Goal: Check status: Check status

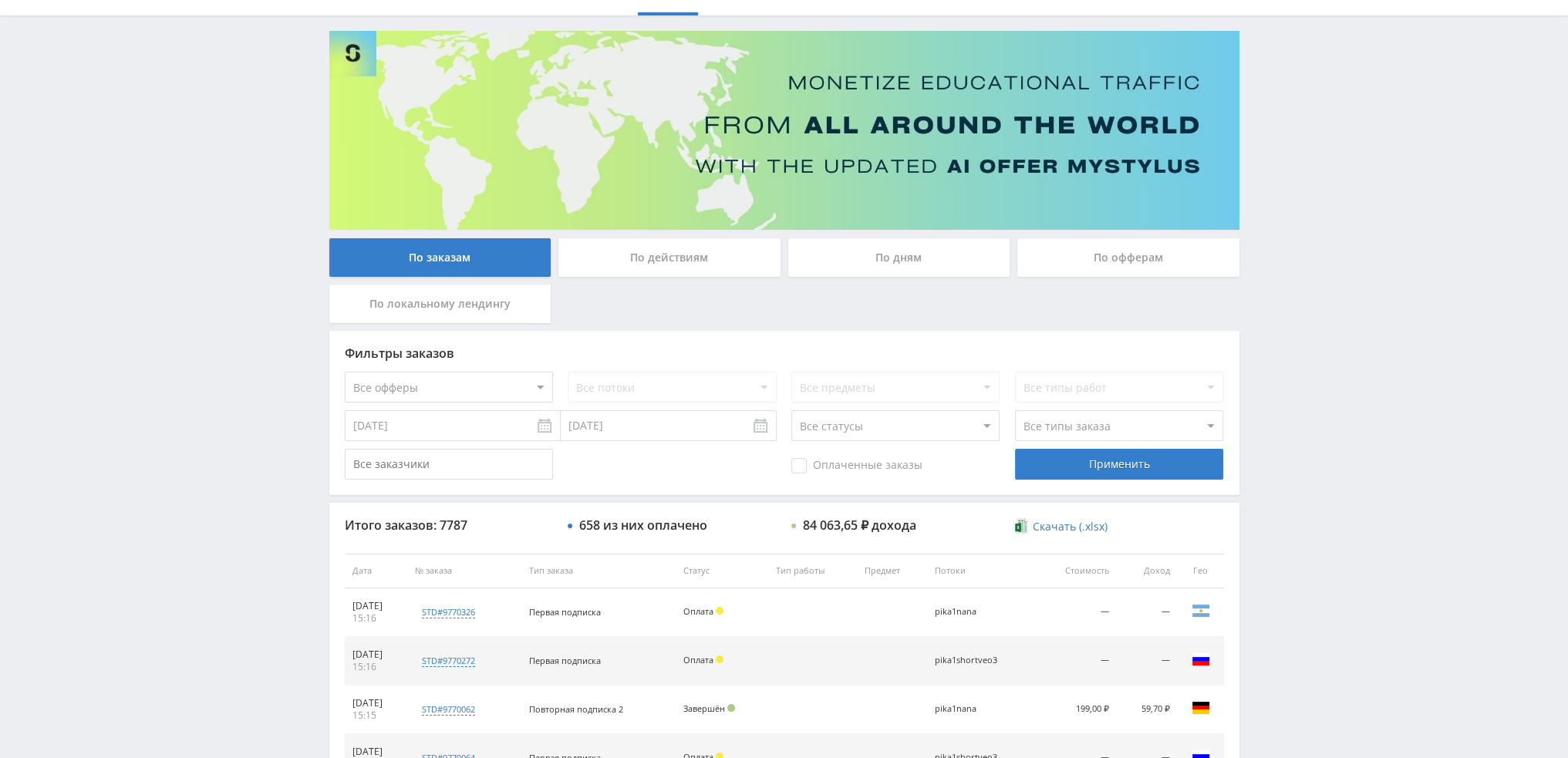
scroll to position [534, 0]
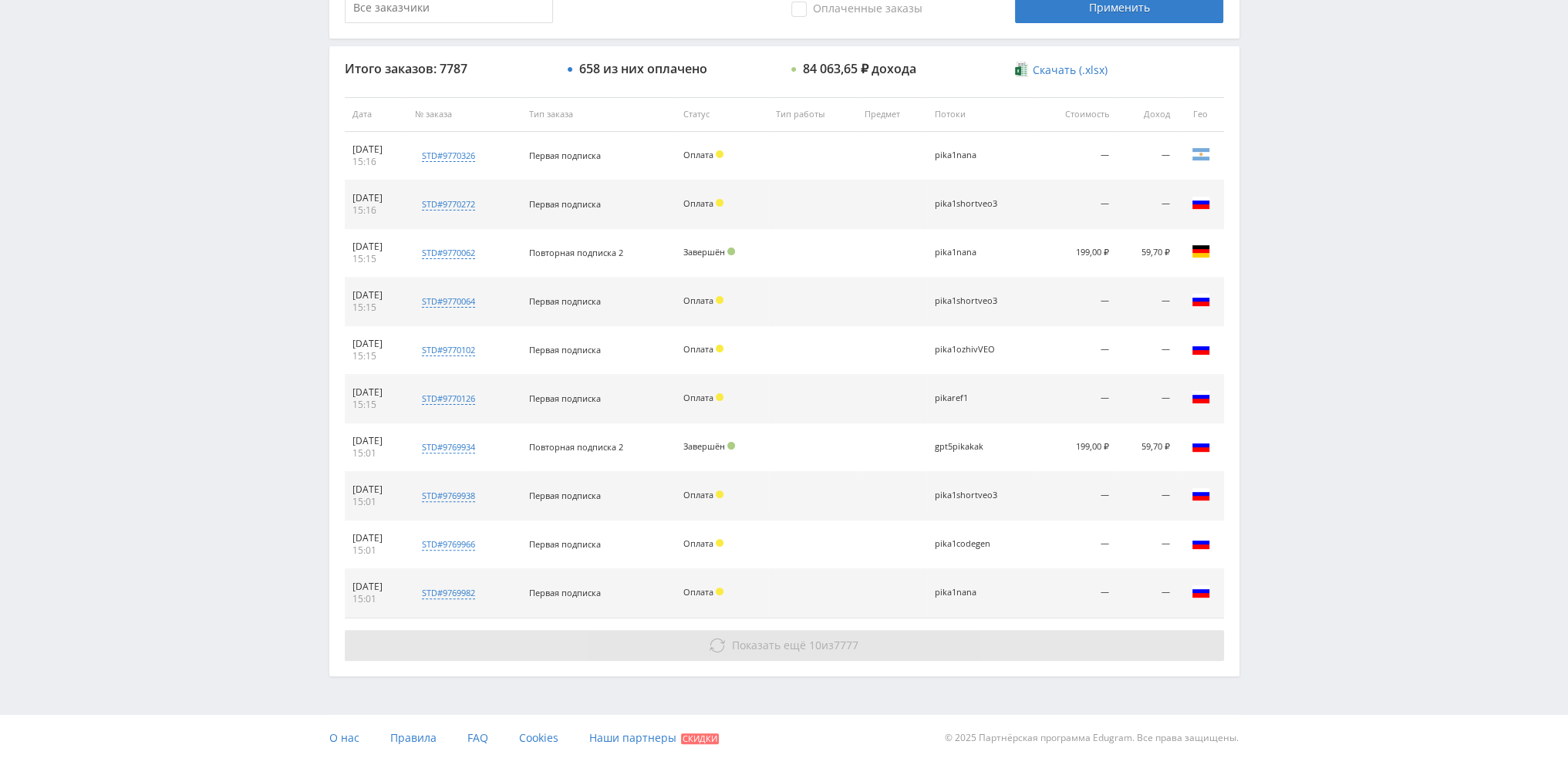
click at [793, 641] on span "Показать ещё" at bounding box center [768, 645] width 74 height 15
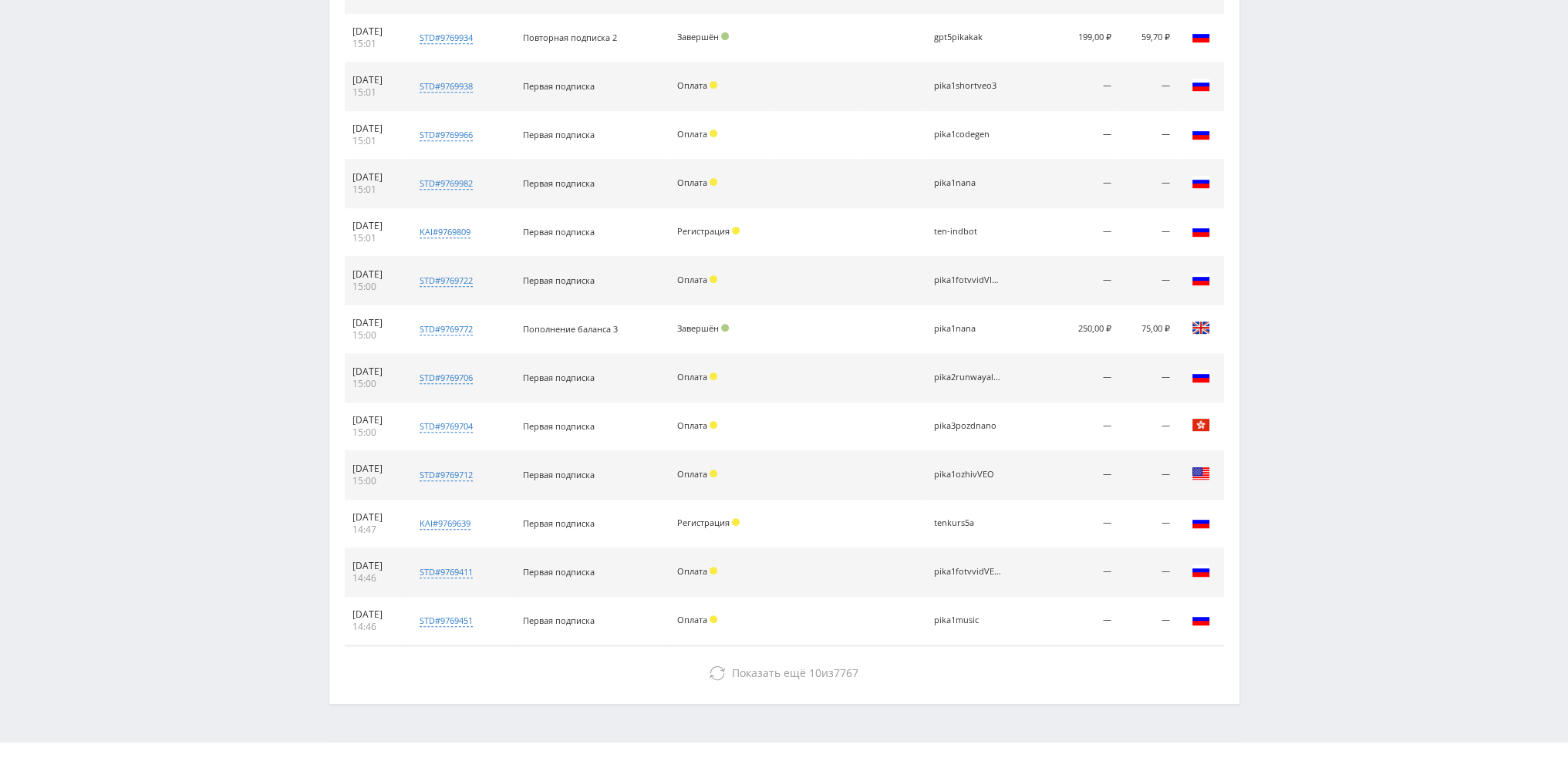
scroll to position [970, 0]
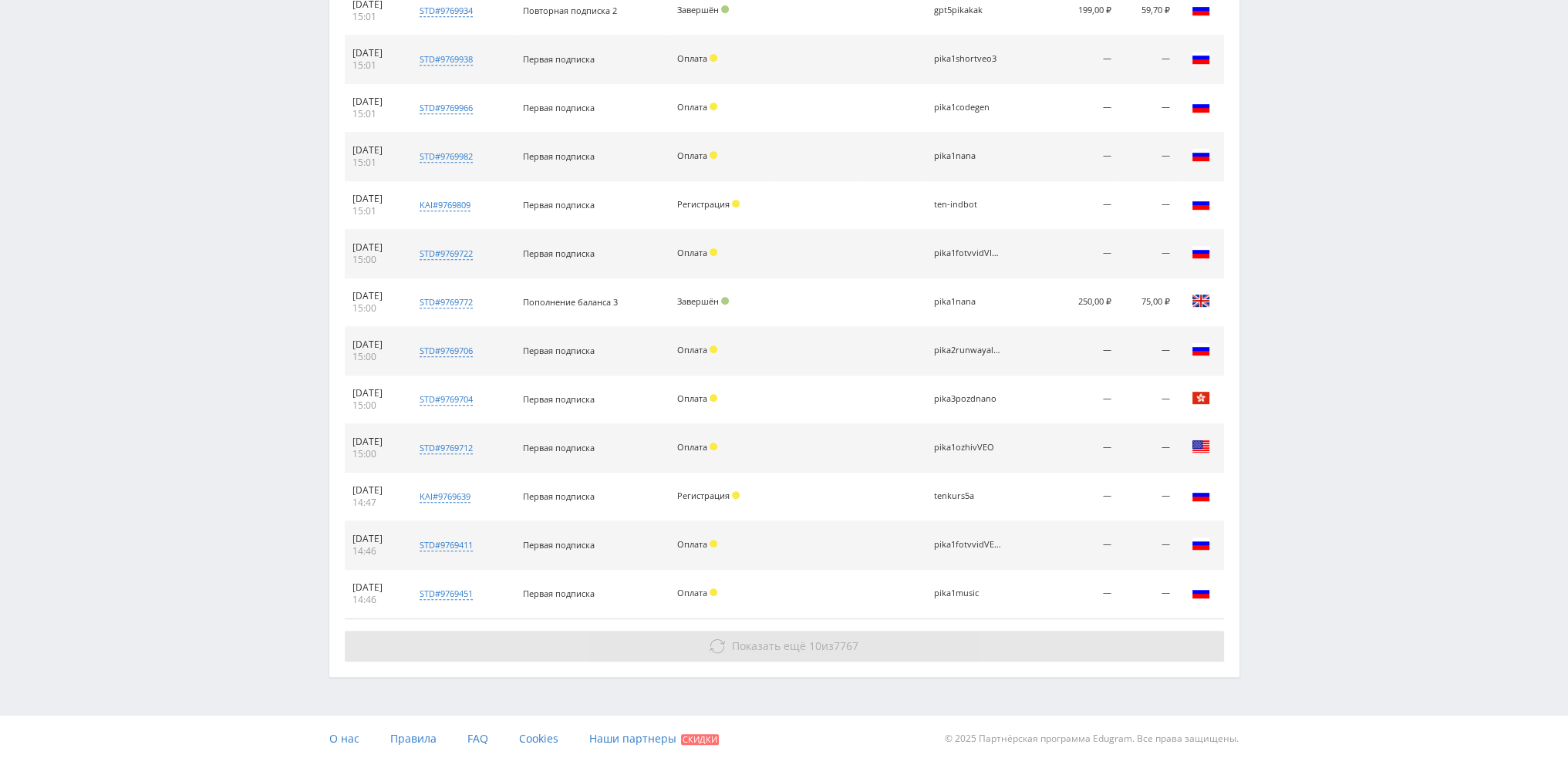
click at [794, 641] on span "Показать ещё" at bounding box center [768, 646] width 74 height 15
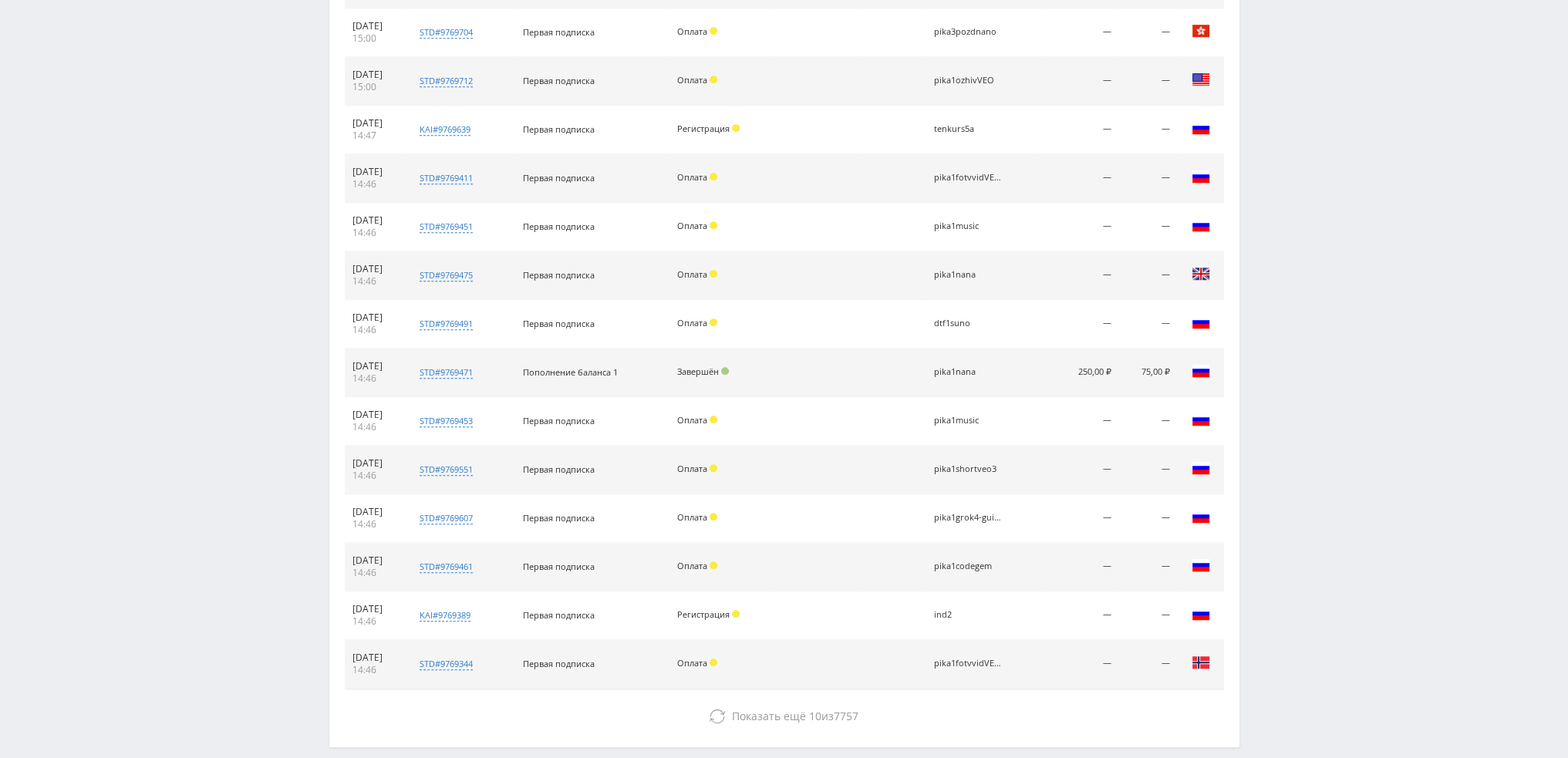
scroll to position [1356, 0]
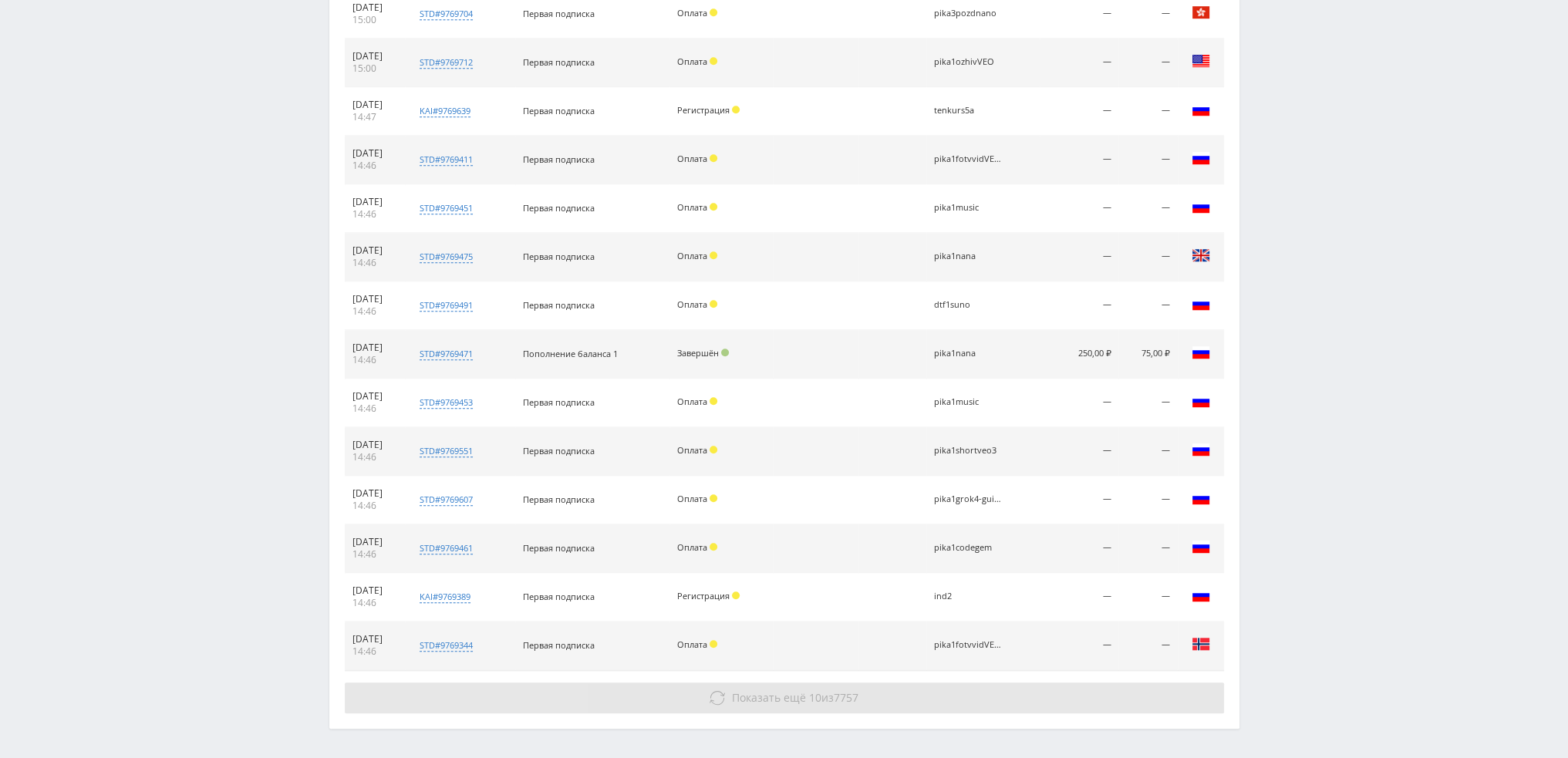
click at [848, 693] on span "7757" at bounding box center [845, 698] width 25 height 15
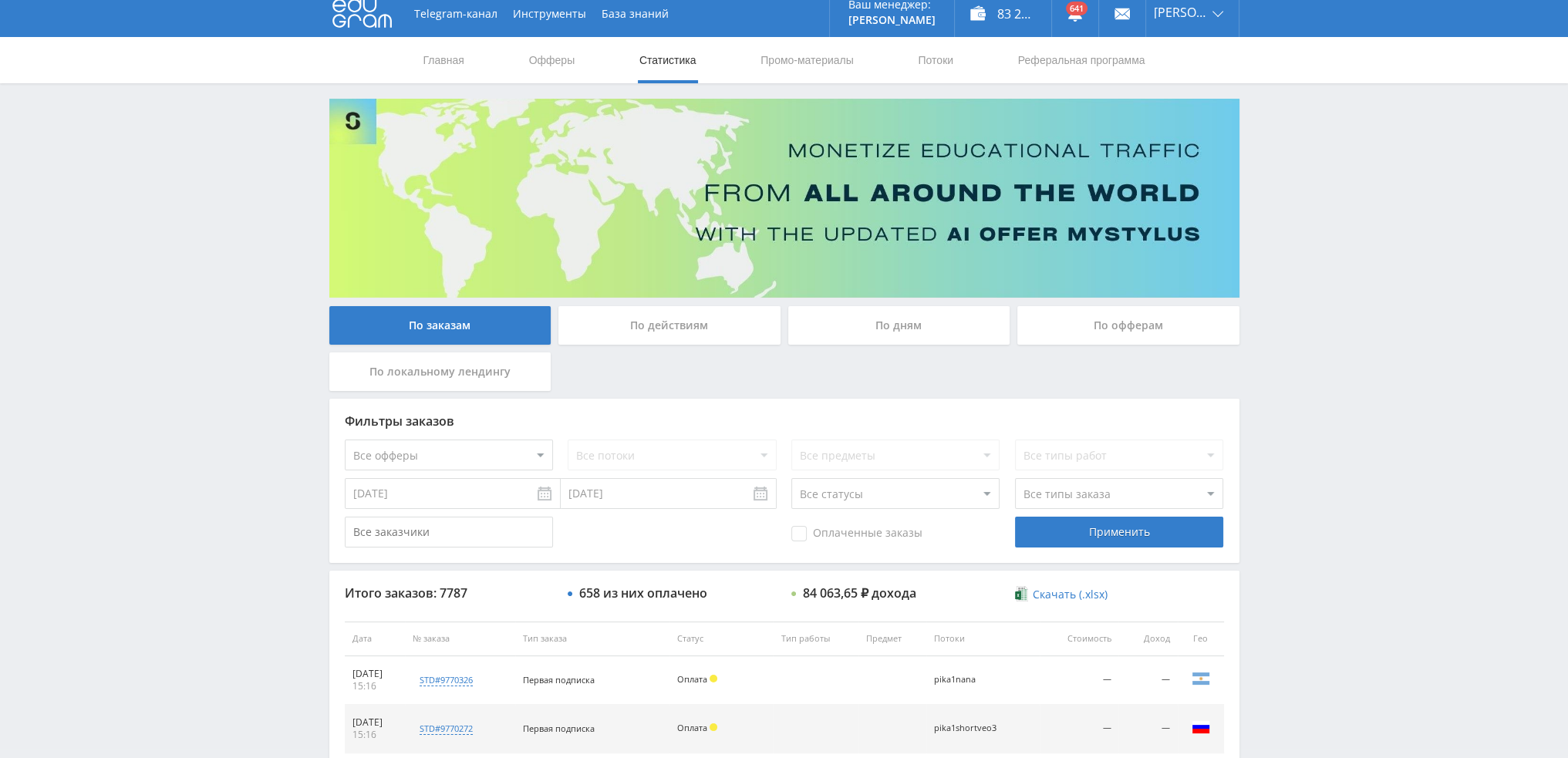
scroll to position [0, 0]
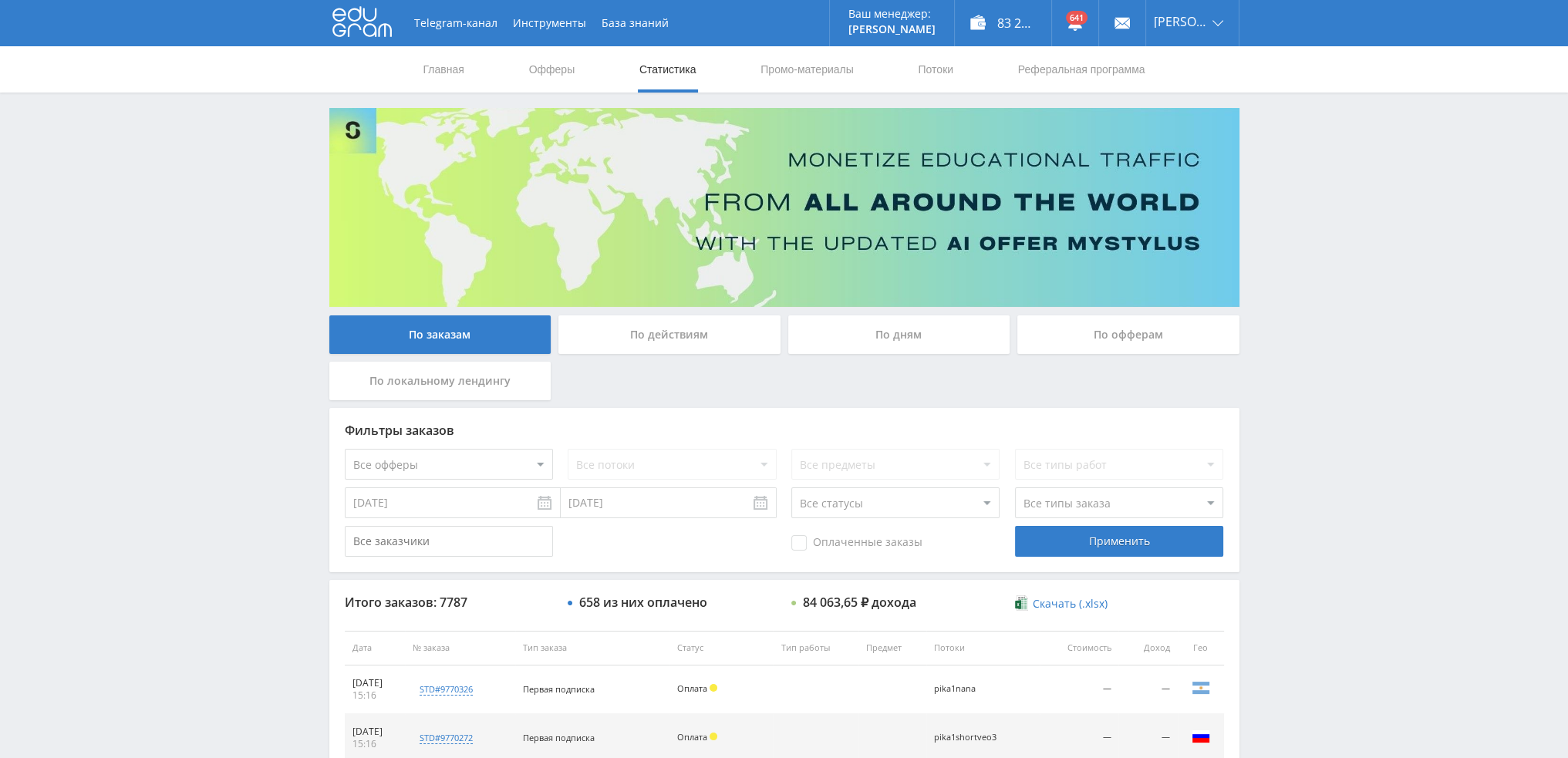
drag, startPoint x: 873, startPoint y: 314, endPoint x: 879, endPoint y: 328, distance: 15.2
click at [873, 315] on div "По дням" at bounding box center [899, 334] width 222 height 38
click at [0, 0] on input "По дням" at bounding box center [0, 0] width 0 height 0
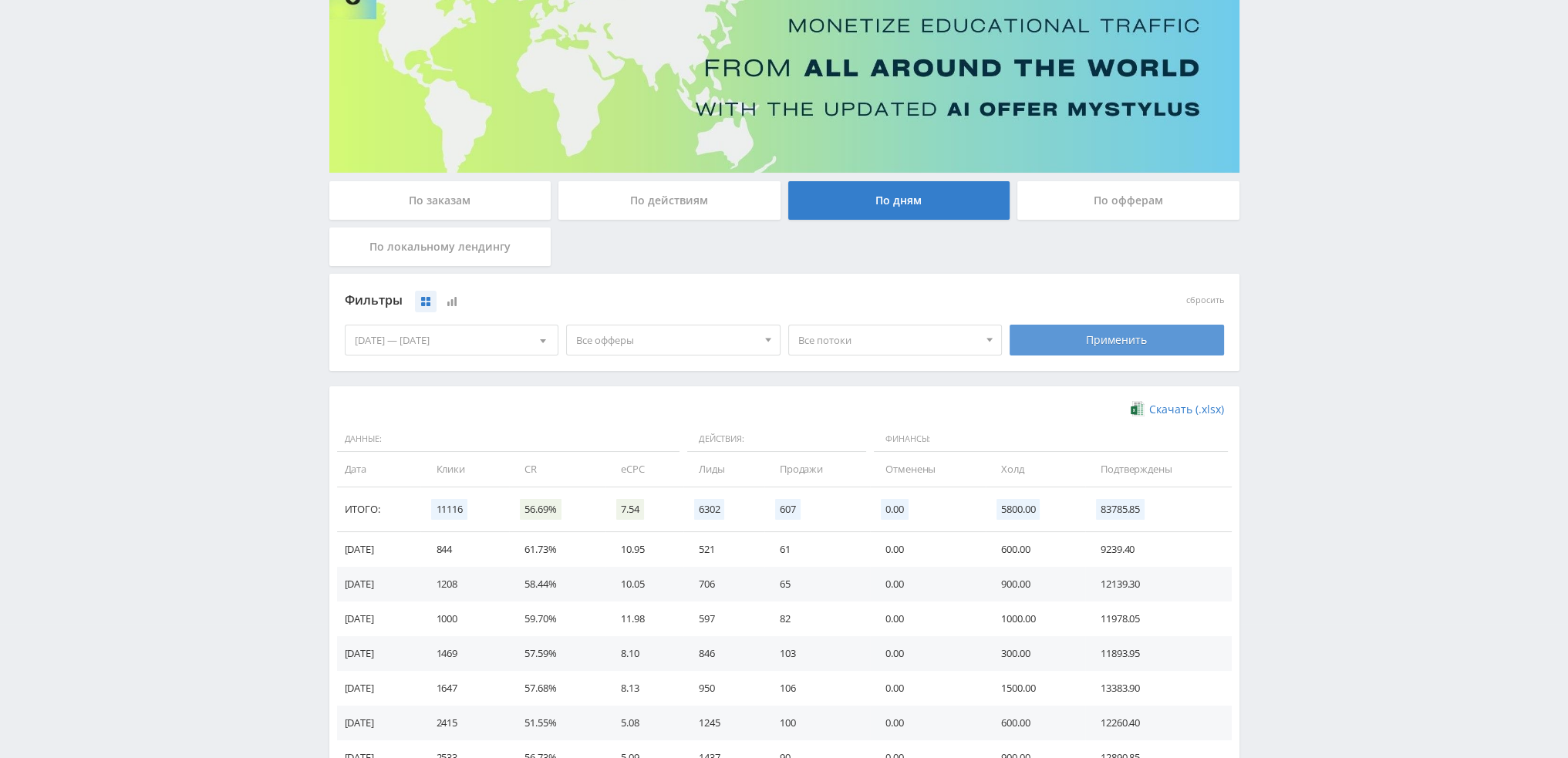
scroll to position [231, 0]
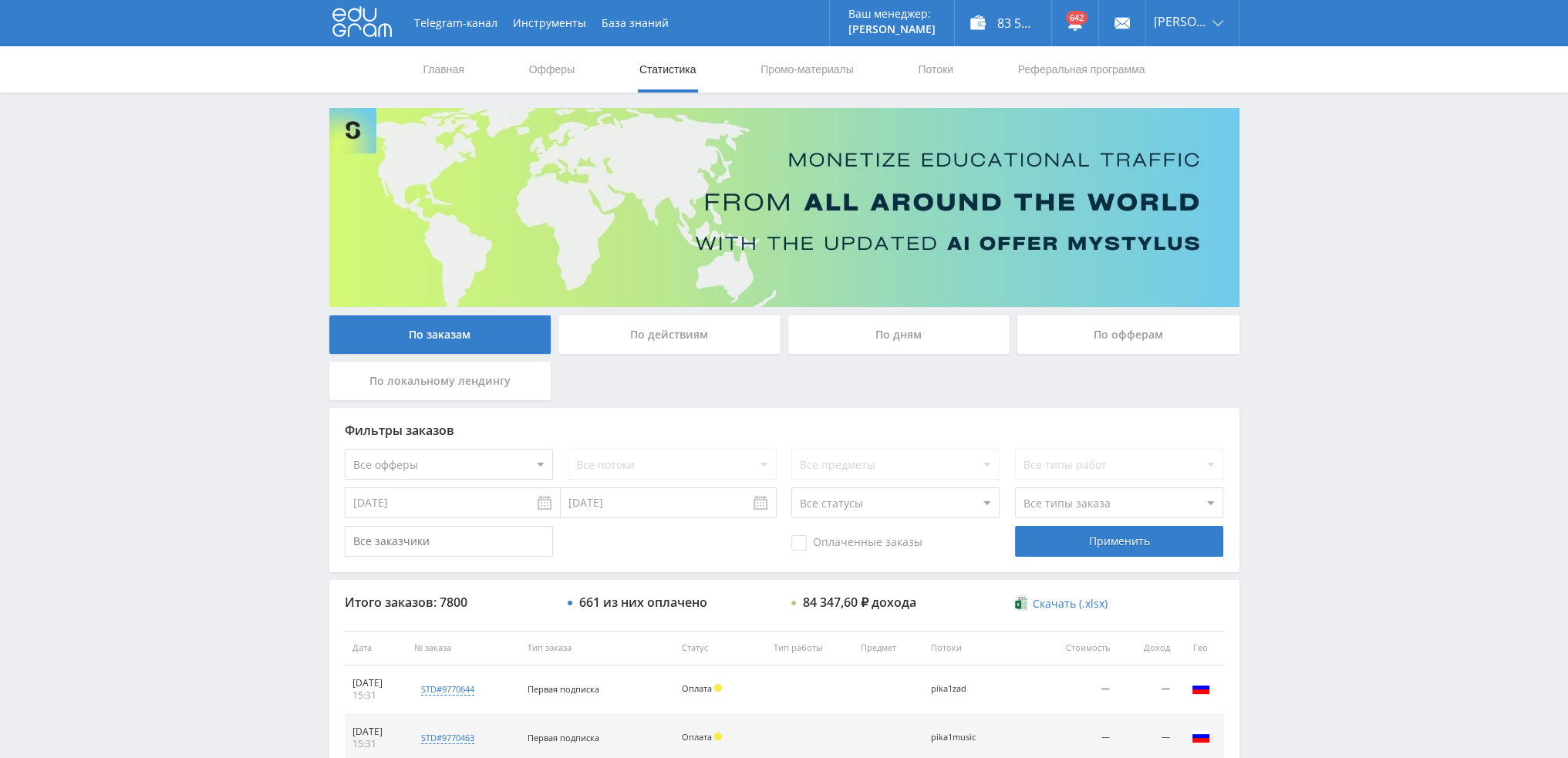
click at [884, 337] on div "По дням" at bounding box center [899, 334] width 222 height 38
click at [0, 0] on input "По дням" at bounding box center [0, 0] width 0 height 0
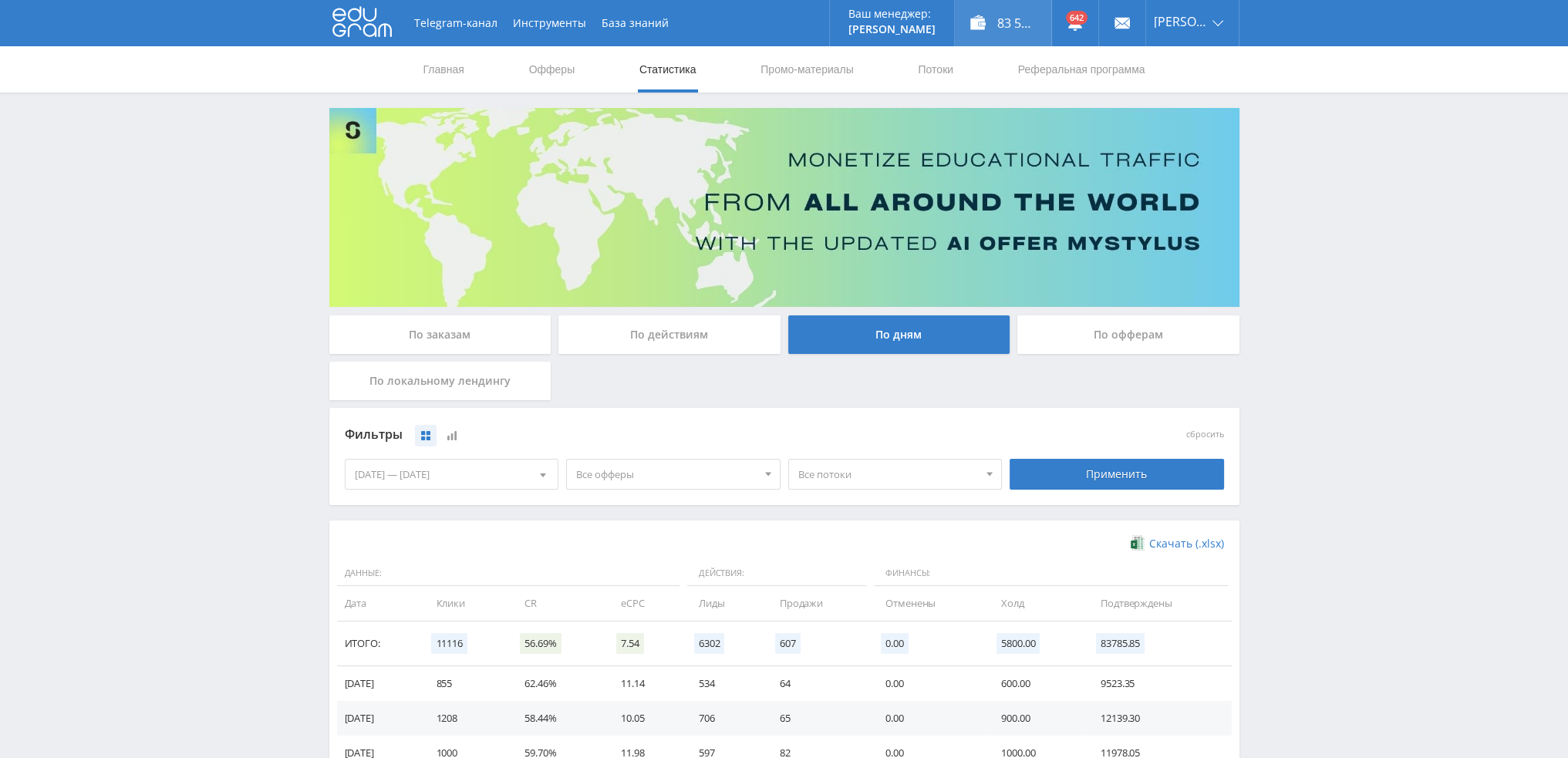
click at [1026, 29] on div "83 534,60 ₽" at bounding box center [1003, 23] width 97 height 46
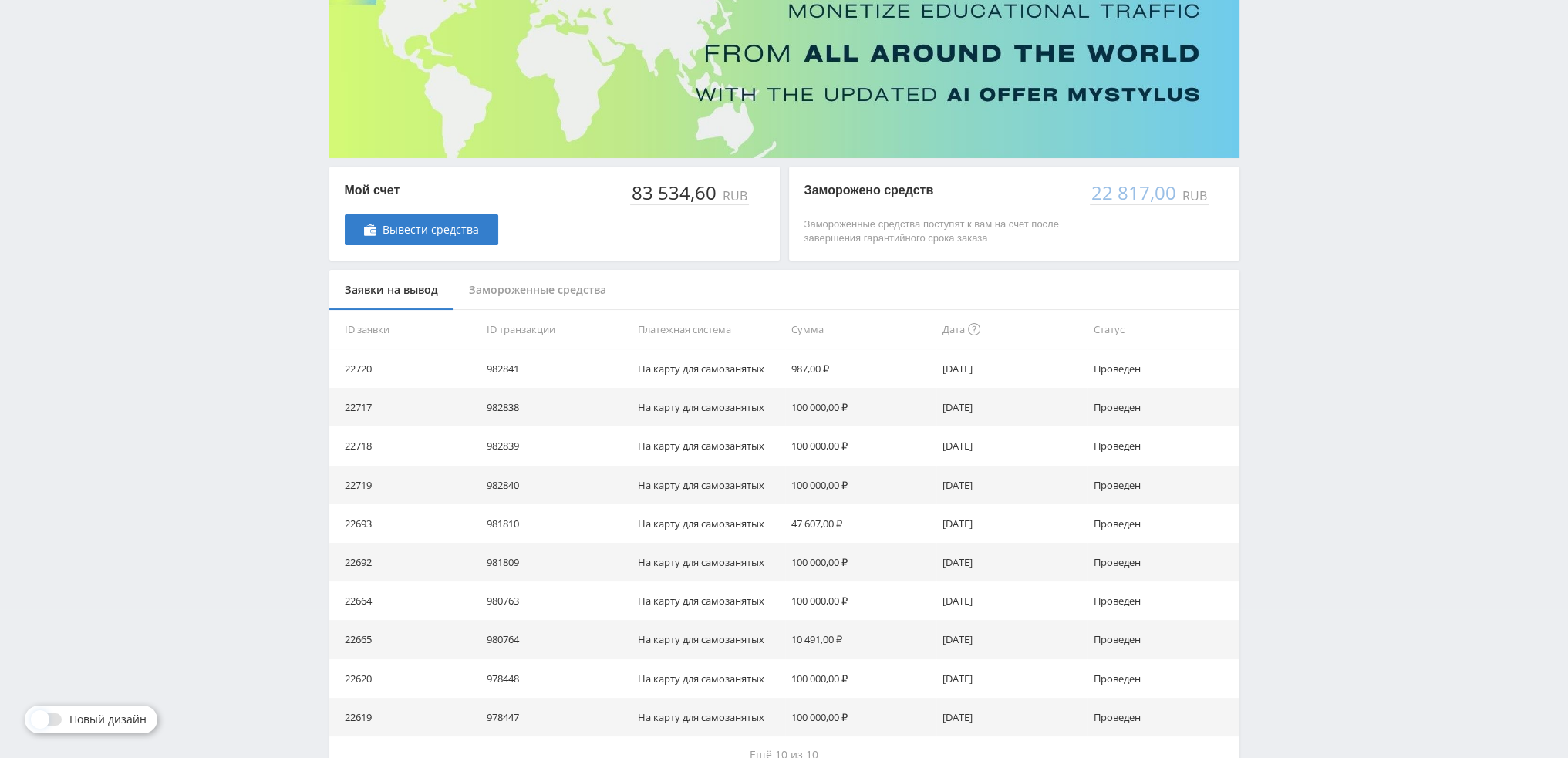
scroll to position [231, 0]
